Goal: Complete application form: Complete application form

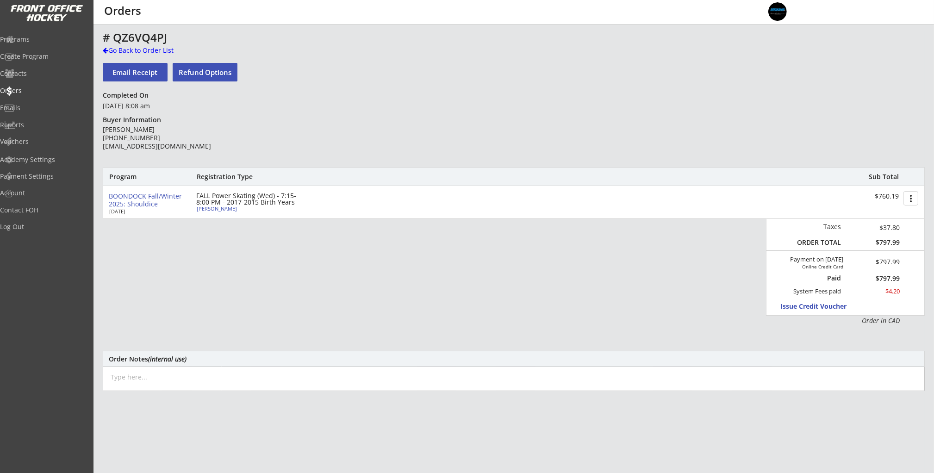
click at [216, 208] on div "[PERSON_NAME]" at bounding box center [248, 208] width 103 height 5
select select ""Forward""
select select ""Youth M""
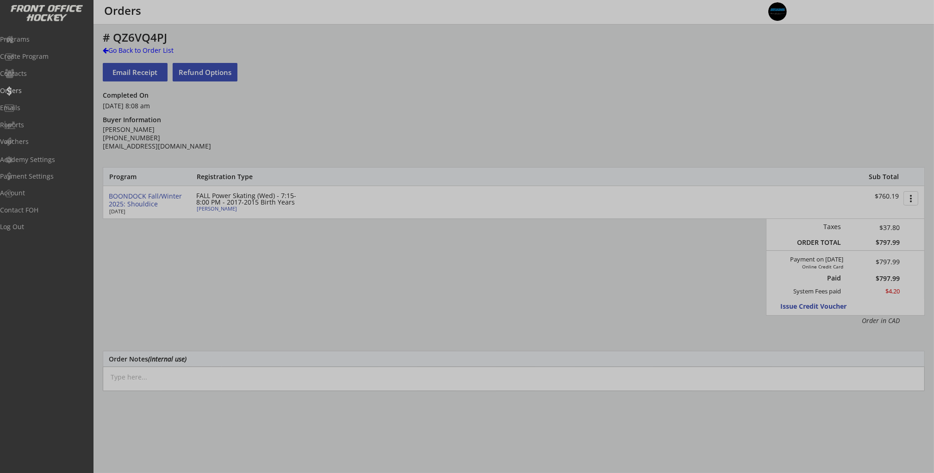
type input "[DEMOGRAPHIC_DATA]"
type input "Raiders Hockey Club"
type input "U11"
type input "Division 1"
select select ""Raiders Hockey Club""
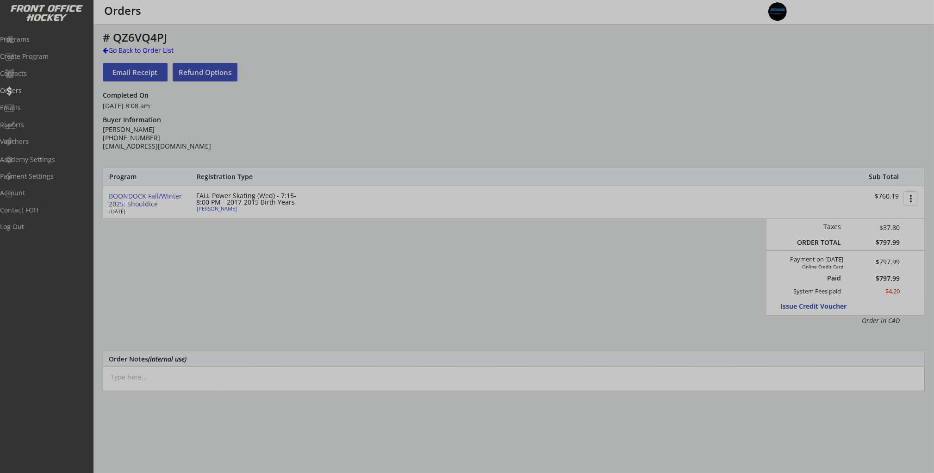
select select ""U11""
select select ""Division 1""
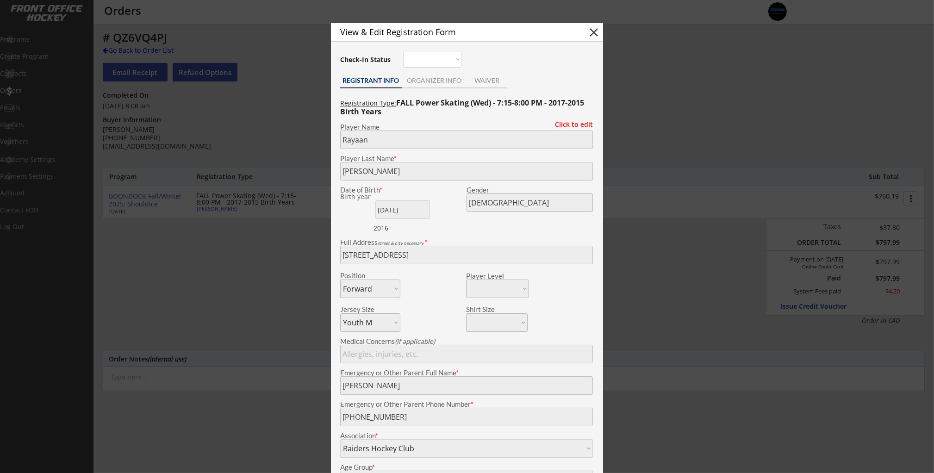
click at [596, 31] on button "close" at bounding box center [594, 32] width 14 height 14
select select ""PLACEHOLDER_1427118222253""
